Goal: Information Seeking & Learning: Check status

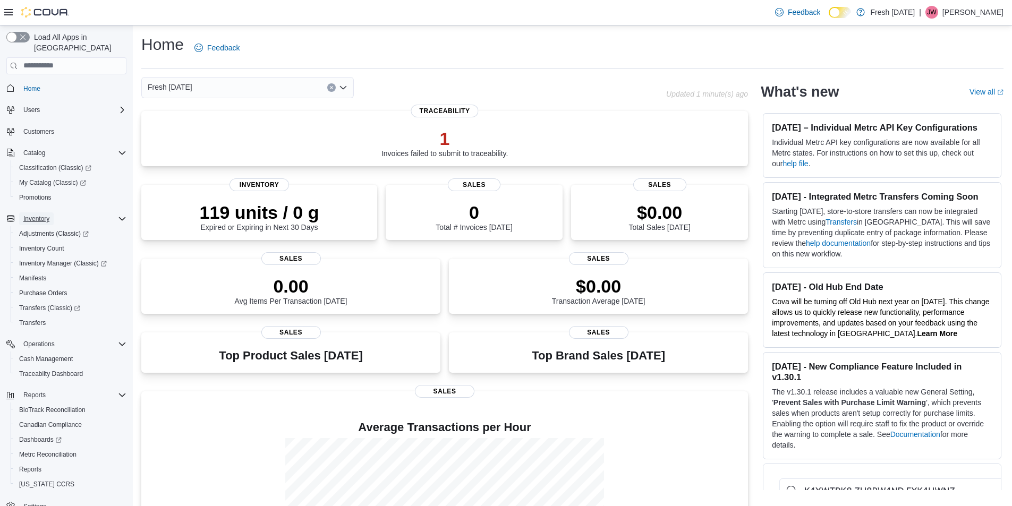
click at [34, 212] on span "Inventory" at bounding box center [36, 218] width 26 height 13
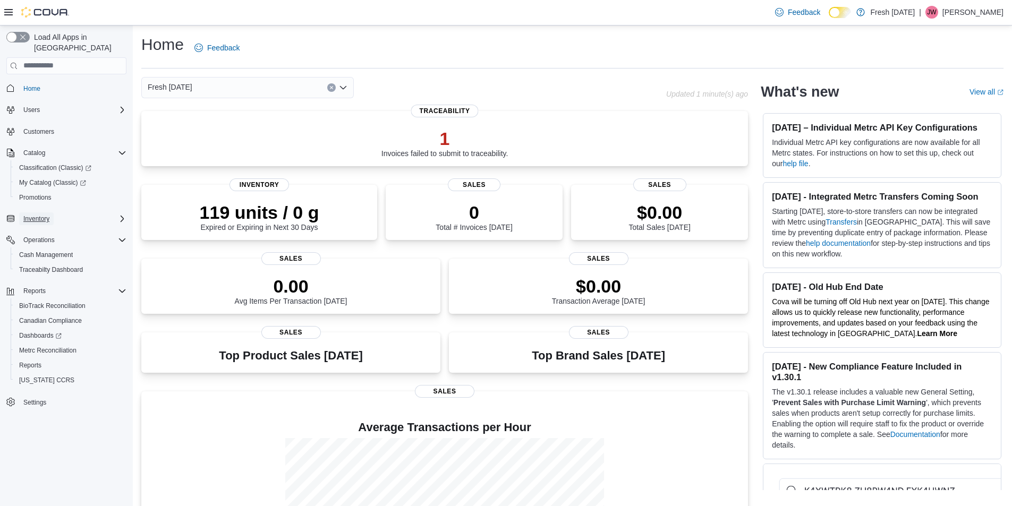
click at [34, 212] on span "Inventory" at bounding box center [36, 218] width 26 height 13
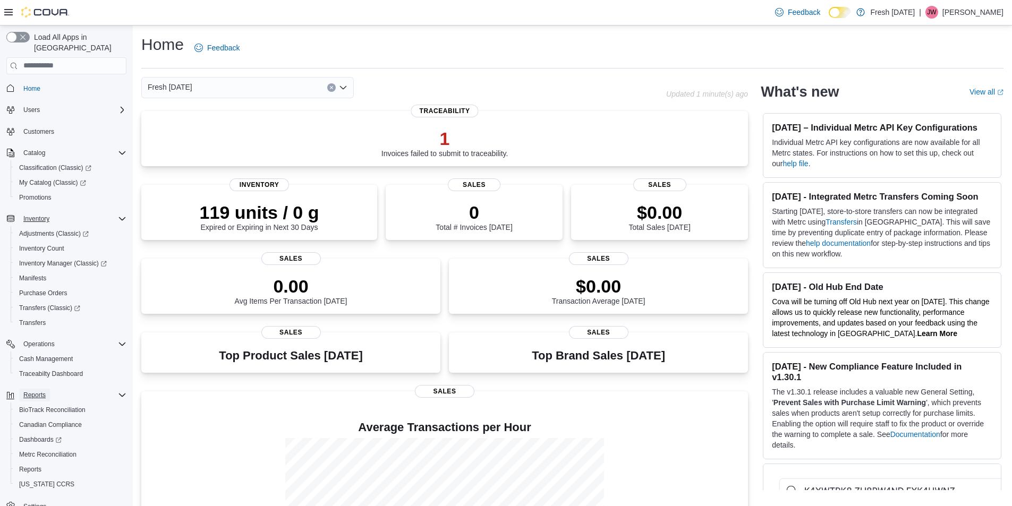
click at [37, 391] on span "Reports" at bounding box center [34, 395] width 22 height 8
click at [40, 391] on span "Reports" at bounding box center [34, 395] width 22 height 8
click at [125, 391] on icon "Complex example" at bounding box center [122, 395] width 8 height 8
drag, startPoint x: 120, startPoint y: 382, endPoint x: 95, endPoint y: 387, distance: 25.9
click at [118, 391] on icon "Complex example" at bounding box center [122, 395] width 8 height 8
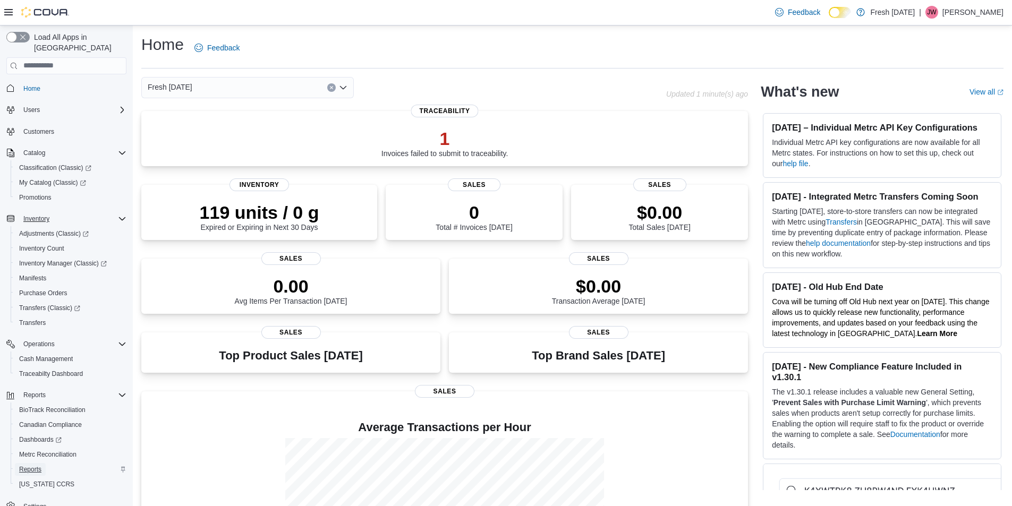
click at [29, 465] on span "Reports" at bounding box center [30, 469] width 22 height 8
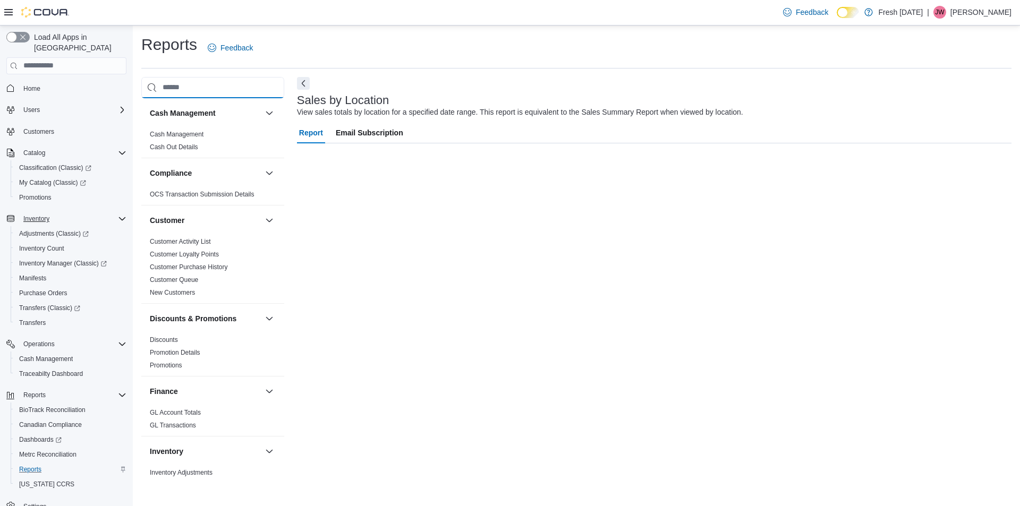
click at [178, 92] on input "search" at bounding box center [212, 87] width 143 height 21
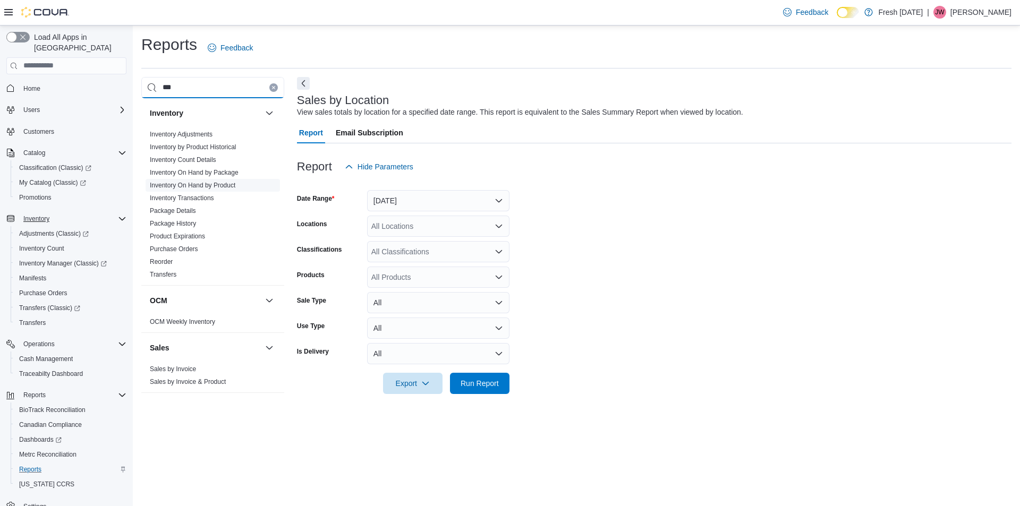
type input "***"
click at [215, 189] on link "Inventory On Hand by Product" at bounding box center [192, 185] width 85 height 7
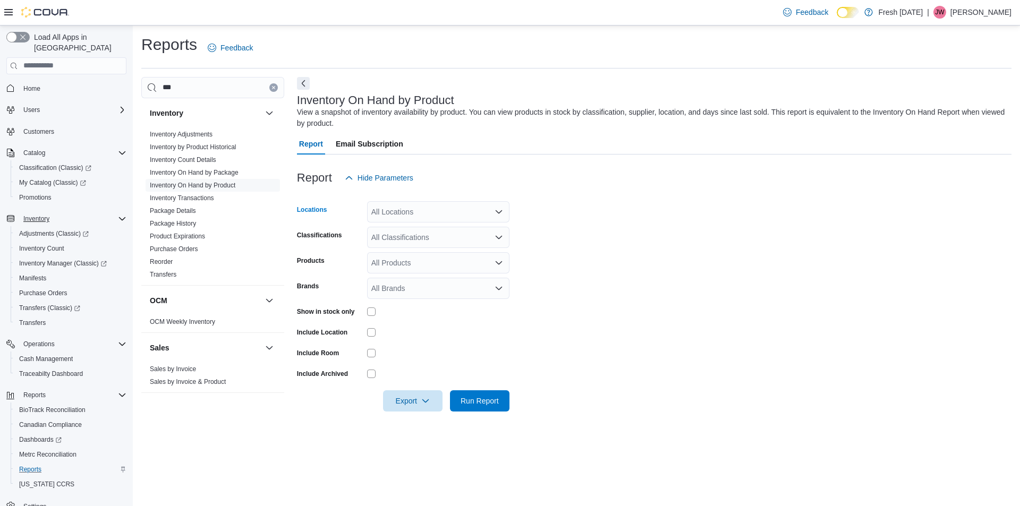
click at [417, 215] on div "All Locations" at bounding box center [438, 211] width 142 height 21
click at [758, 211] on form "Locations All Locations Combo box. Selected. Combo box input. All Locations. Ty…" at bounding box center [654, 300] width 714 height 223
click at [430, 230] on div "All Classifications" at bounding box center [438, 237] width 142 height 21
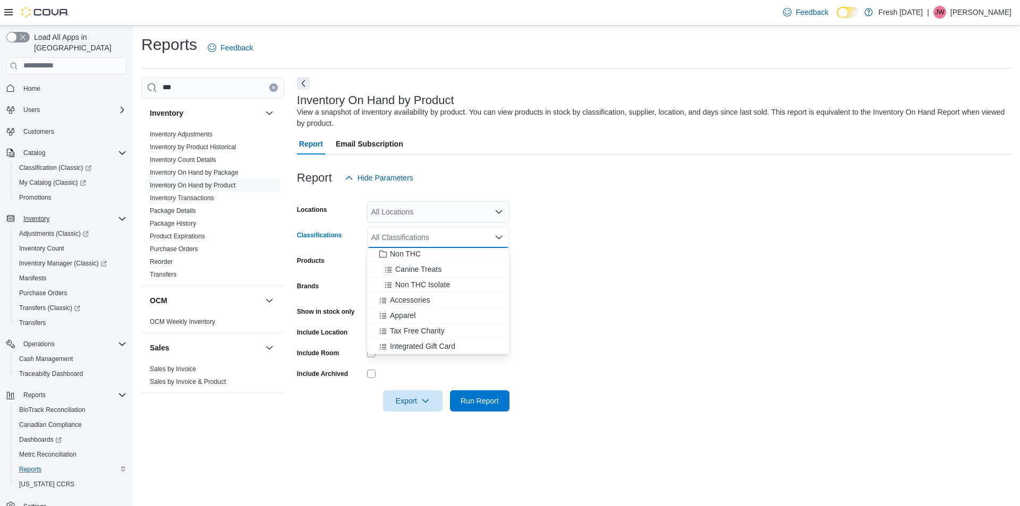
click at [533, 309] on form "Locations All Locations Classifications All Classifications Combo box. Selected…" at bounding box center [654, 300] width 714 height 223
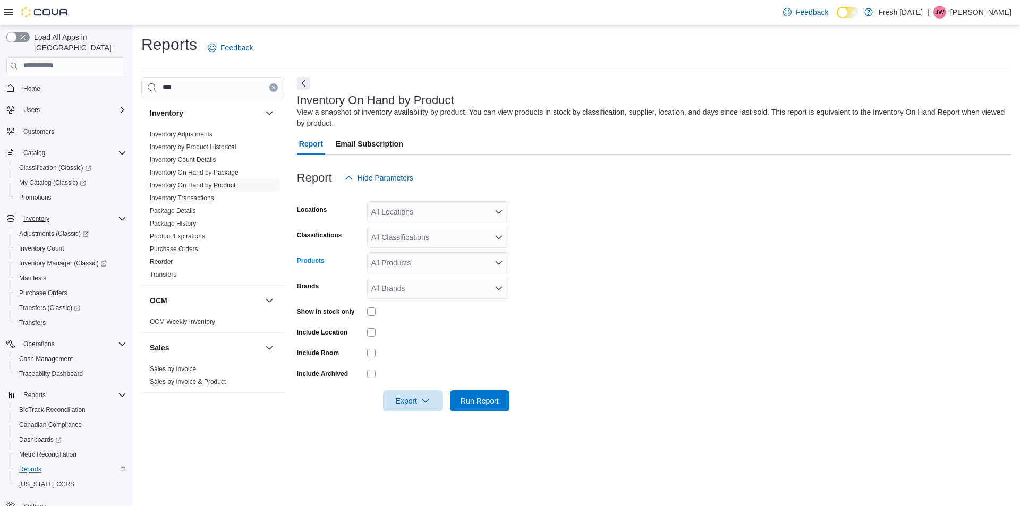
click at [417, 258] on div "All Products" at bounding box center [438, 262] width 142 height 21
click at [542, 283] on form "Locations All Locations Classifications All Classifications Products All Produc…" at bounding box center [654, 300] width 714 height 223
click at [461, 290] on div "All Brands" at bounding box center [438, 288] width 142 height 21
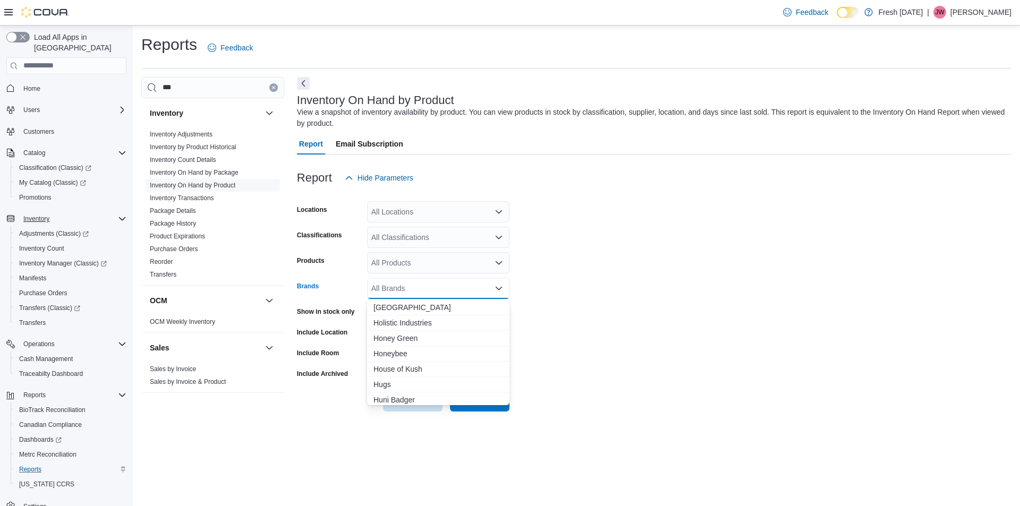
click at [675, 291] on form "Locations All Locations Classifications All Classifications Products All Produc…" at bounding box center [654, 300] width 714 height 223
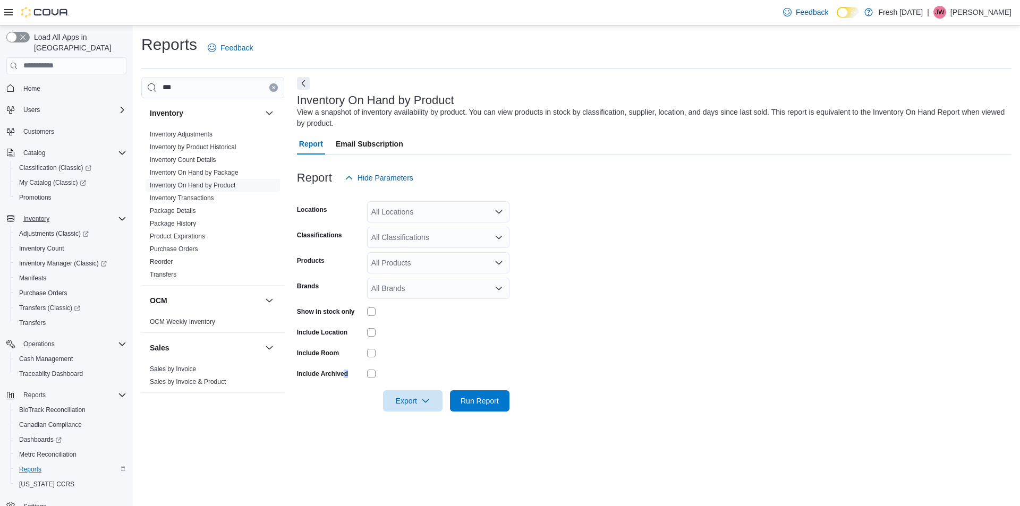
drag, startPoint x: 347, startPoint y: 373, endPoint x: 339, endPoint y: 373, distance: 7.4
click at [343, 373] on label "Include Archived" at bounding box center [322, 374] width 51 height 8
click at [335, 374] on label "Include Archived" at bounding box center [322, 374] width 51 height 8
click at [381, 147] on span "Email Subscription" at bounding box center [369, 143] width 67 height 21
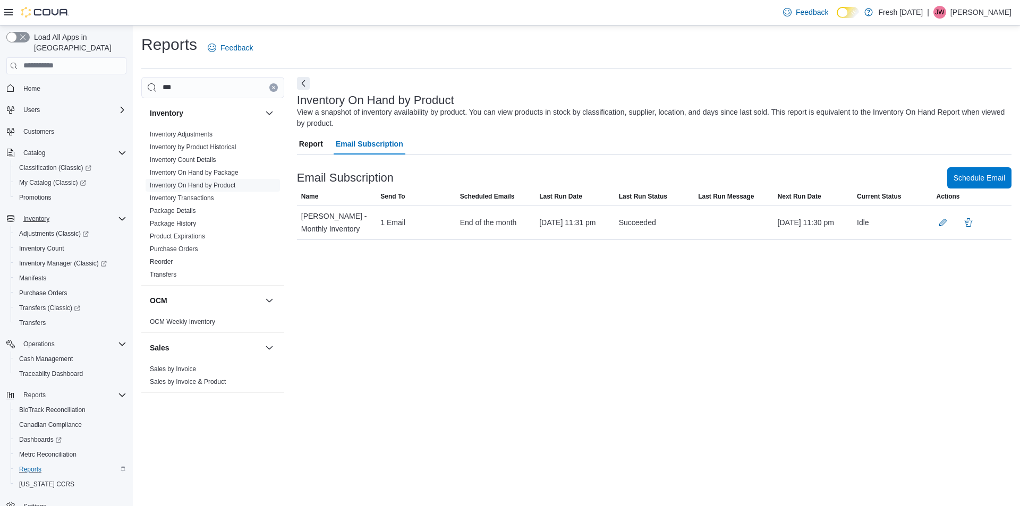
click at [304, 136] on span "Report" at bounding box center [311, 143] width 24 height 21
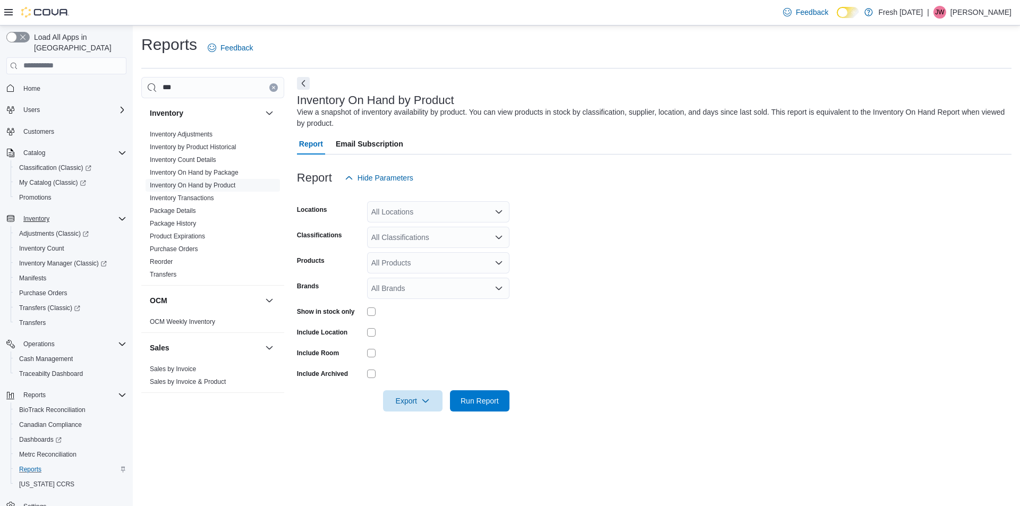
click at [413, 219] on div "All Locations" at bounding box center [438, 211] width 142 height 21
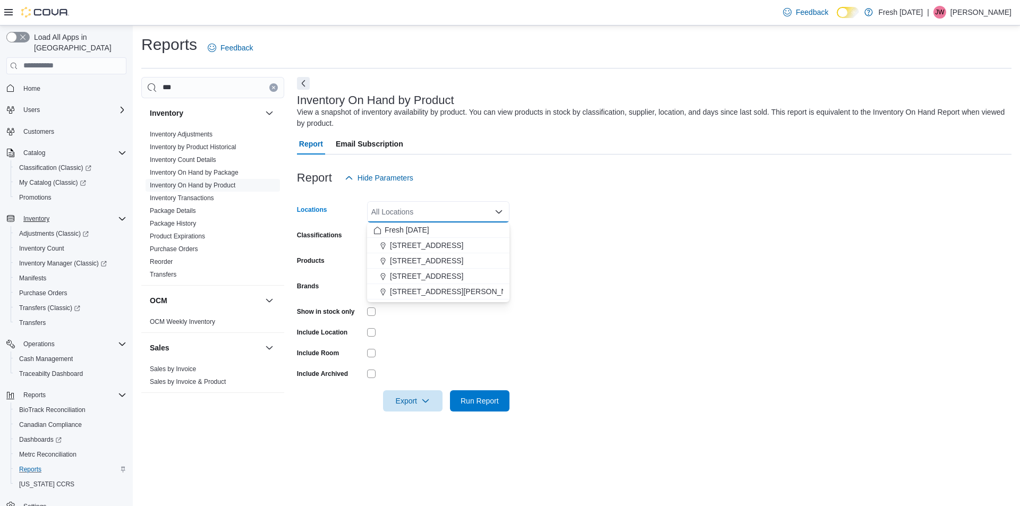
click at [787, 243] on form "Locations All Locations Combo box. Selected. Combo box input. All Locations. Ty…" at bounding box center [654, 300] width 714 height 223
